Goal: Entertainment & Leisure: Consume media (video, audio)

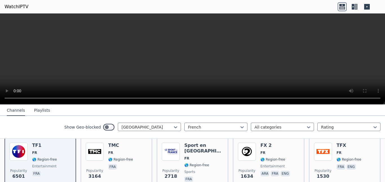
scroll to position [62, 0]
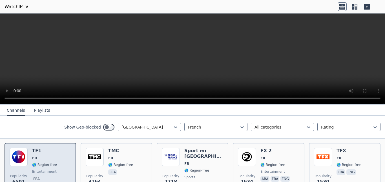
click at [13, 156] on img at bounding box center [19, 157] width 18 height 18
click at [20, 158] on img at bounding box center [19, 157] width 18 height 18
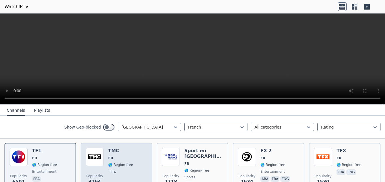
click at [111, 150] on h6 "TMC" at bounding box center [120, 151] width 25 height 6
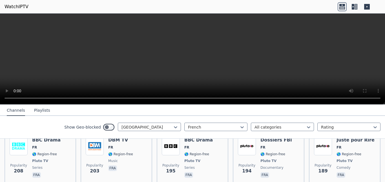
scroll to position [361, 0]
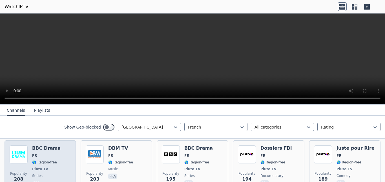
click at [50, 146] on h6 "BBC Drama" at bounding box center [46, 149] width 28 height 6
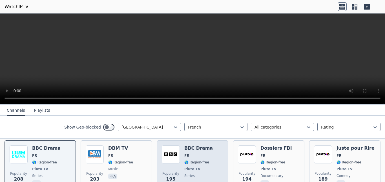
click at [190, 146] on h6 "BBC Drama" at bounding box center [198, 149] width 28 height 6
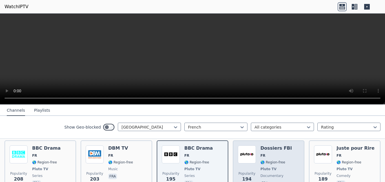
click at [281, 160] on span "🌎 Region-free" at bounding box center [272, 162] width 25 height 5
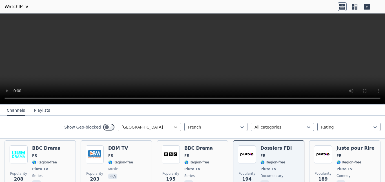
click at [175, 127] on icon at bounding box center [176, 128] width 6 height 6
click at [176, 128] on icon at bounding box center [175, 128] width 3 height 2
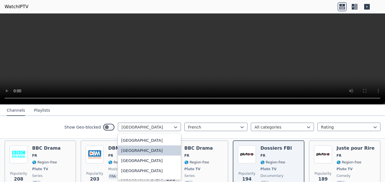
scroll to position [652, 0]
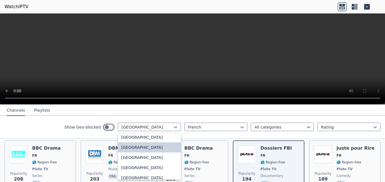
click at [126, 153] on div "[GEOGRAPHIC_DATA]" at bounding box center [149, 148] width 63 height 10
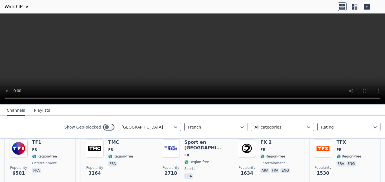
scroll to position [120, 0]
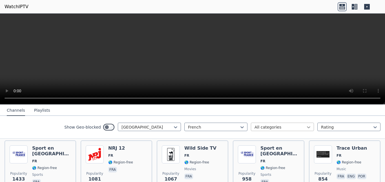
click at [308, 126] on icon at bounding box center [309, 128] width 6 height 6
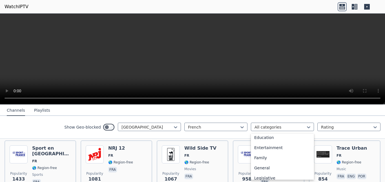
scroll to position [97, 0]
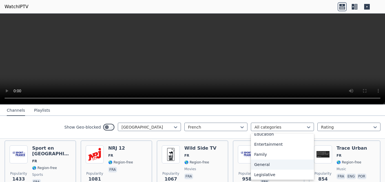
click at [260, 165] on div "General" at bounding box center [282, 165] width 63 height 10
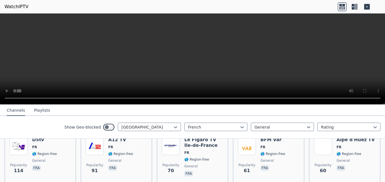
scroll to position [68, 0]
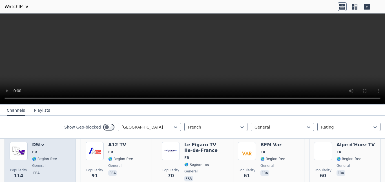
click at [41, 143] on h6 "D5tv" at bounding box center [44, 145] width 25 height 6
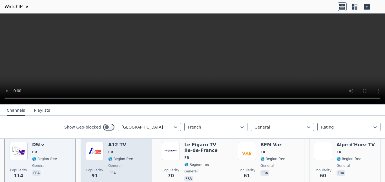
click at [116, 156] on div "A12 TV FR 🌎 Region-free general fra" at bounding box center [120, 162] width 25 height 41
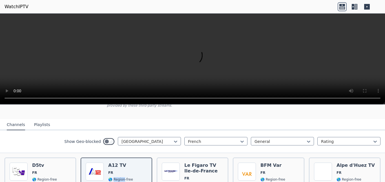
scroll to position [44, 0]
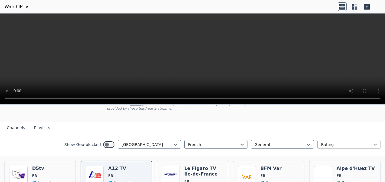
click at [375, 142] on icon at bounding box center [375, 145] width 6 height 6
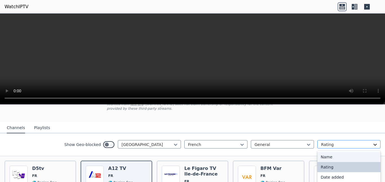
click at [377, 143] on icon at bounding box center [375, 145] width 6 height 6
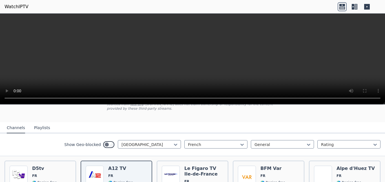
click at [367, 8] on icon at bounding box center [367, 7] width 6 height 6
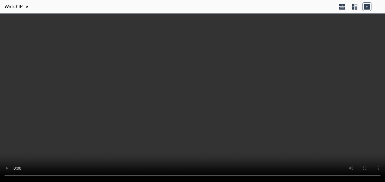
click at [367, 8] on icon at bounding box center [367, 7] width 6 height 6
